Goal: Navigation & Orientation: Understand site structure

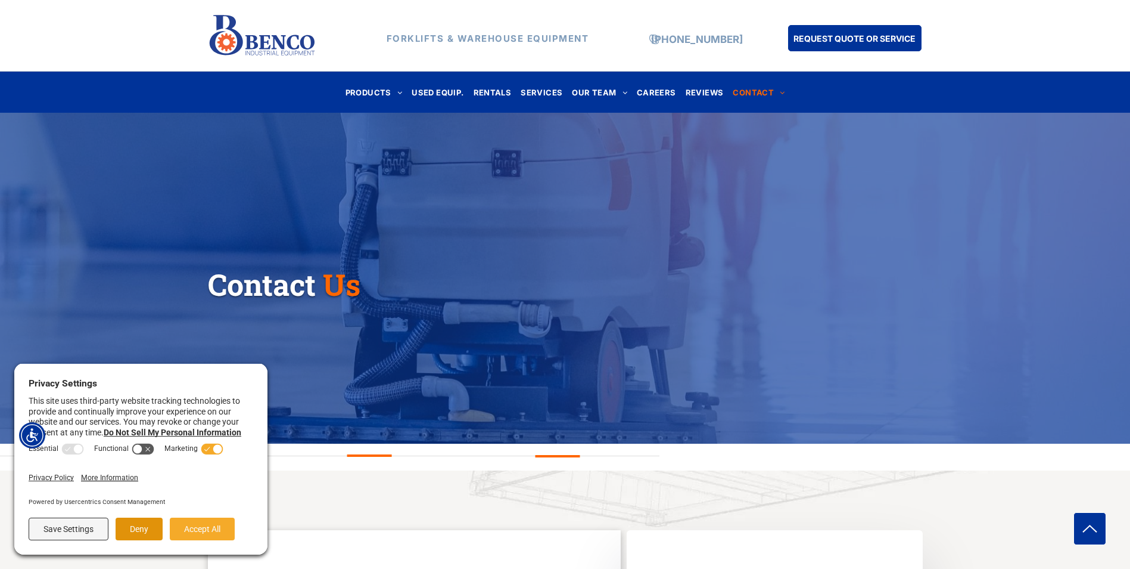
click at [135, 529] on button "Deny" at bounding box center [139, 528] width 47 height 23
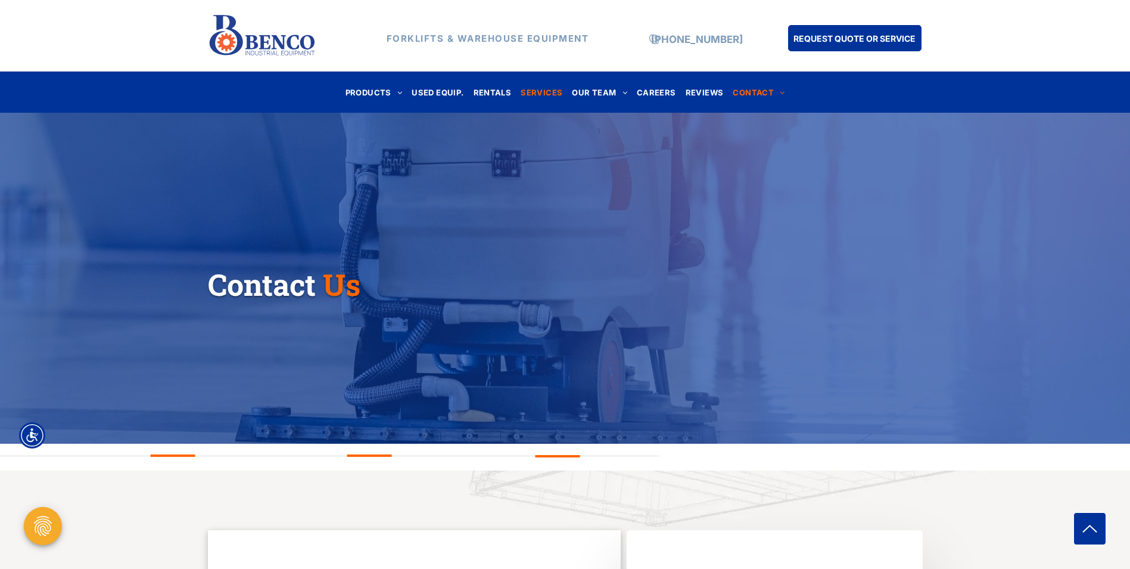
click at [542, 93] on span "SERVICES" at bounding box center [542, 92] width 42 height 16
